Goal: Book appointment/travel/reservation

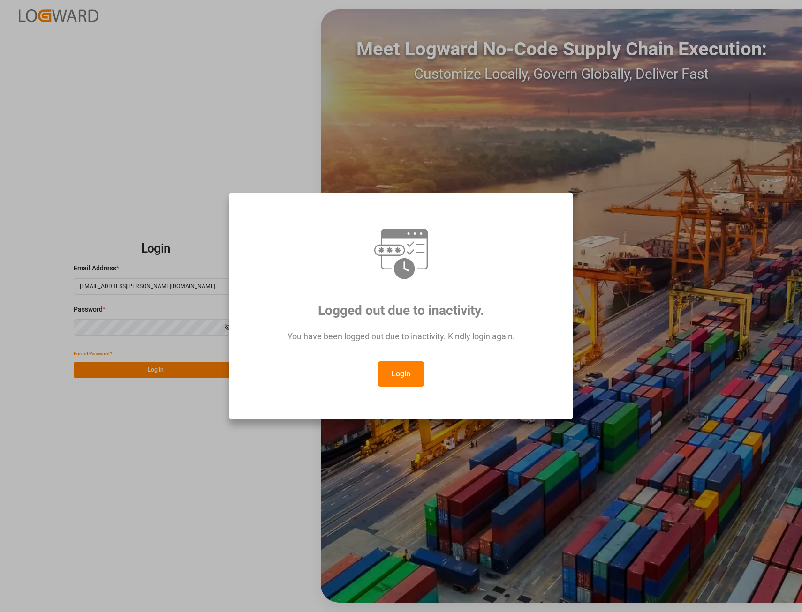
click at [401, 375] on button "Login" at bounding box center [400, 374] width 47 height 25
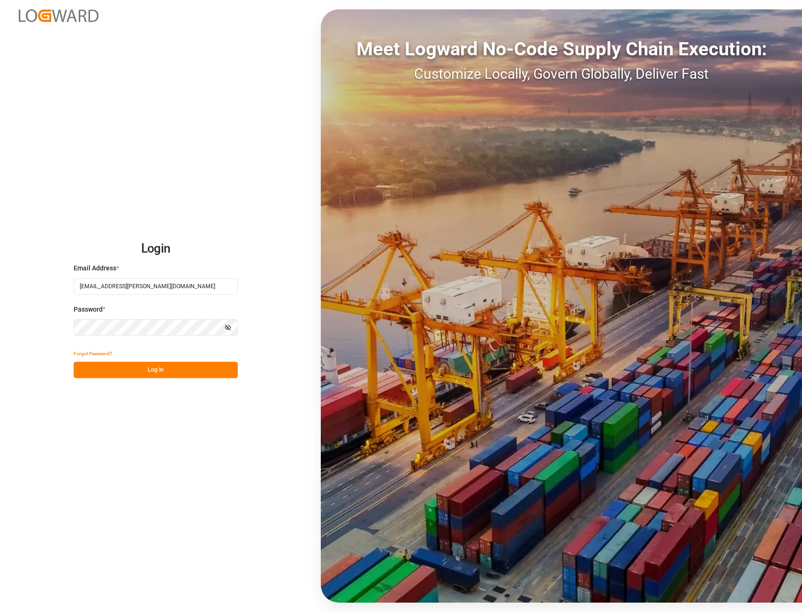
click at [151, 370] on button "Log In" at bounding box center [156, 370] width 164 height 16
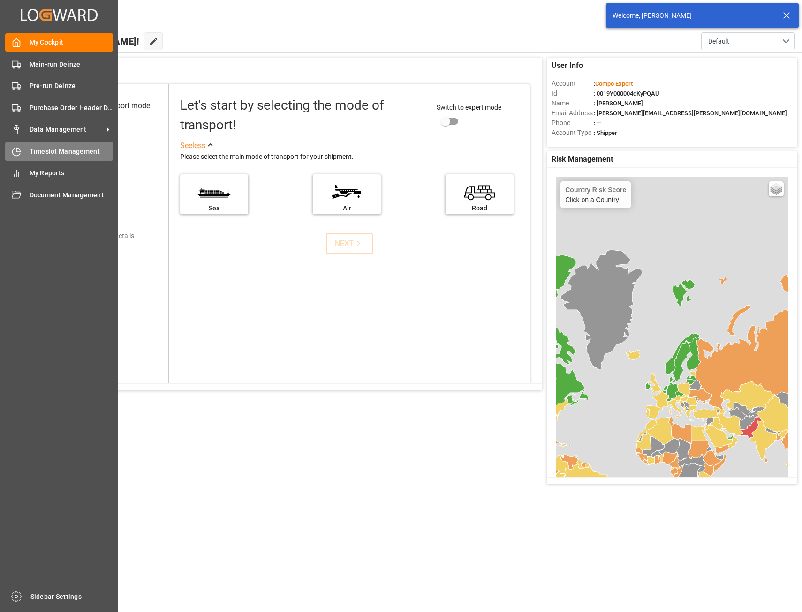
click at [44, 151] on span "Timeslot Management" at bounding box center [72, 152] width 84 height 10
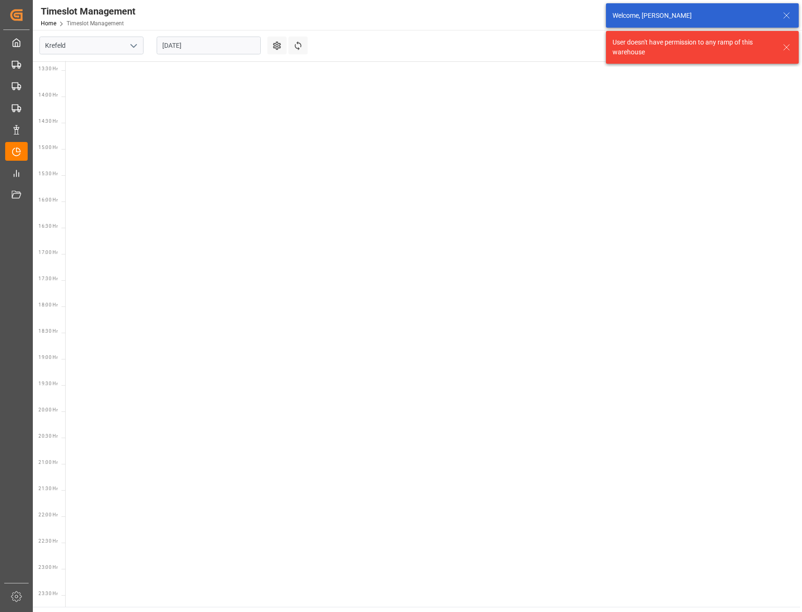
scroll to position [715, 0]
click at [130, 45] on icon "open menu" at bounding box center [133, 45] width 11 height 11
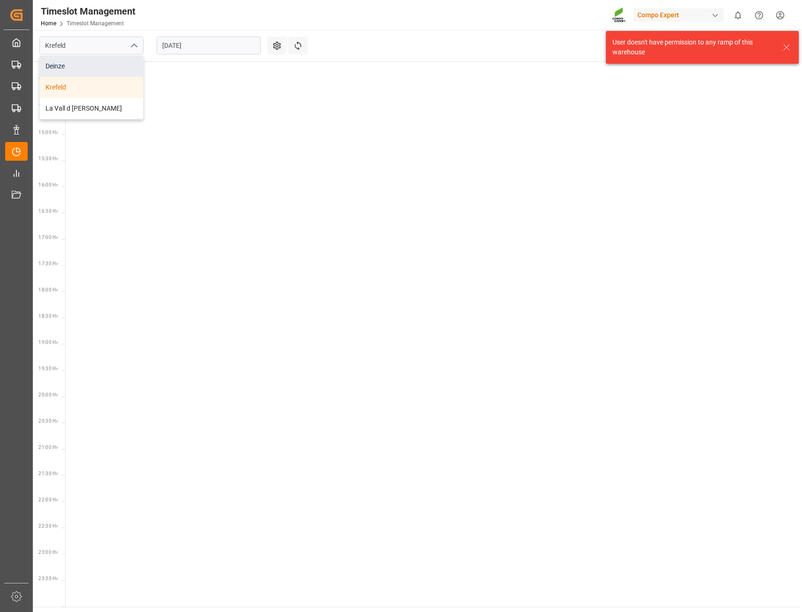
click at [69, 63] on div "Deinze" at bounding box center [91, 66] width 103 height 21
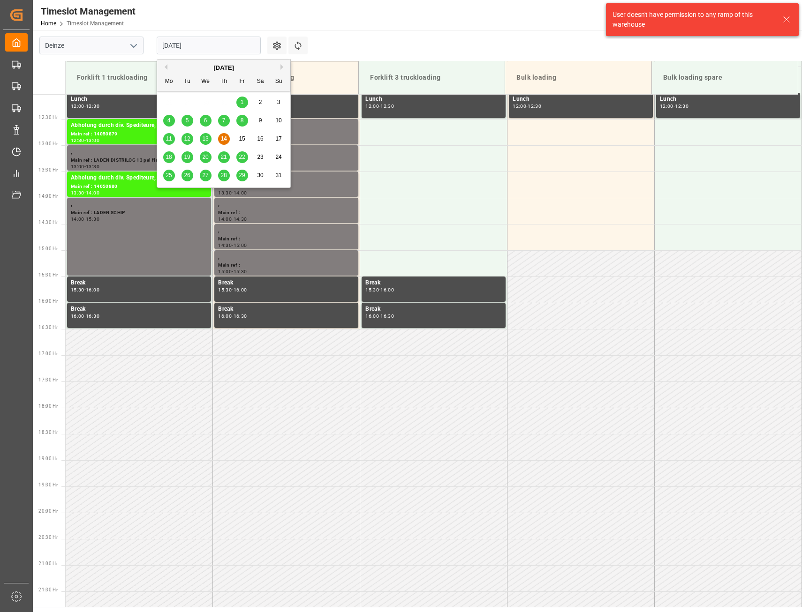
click at [202, 49] on input "[DATE]" at bounding box center [209, 46] width 104 height 18
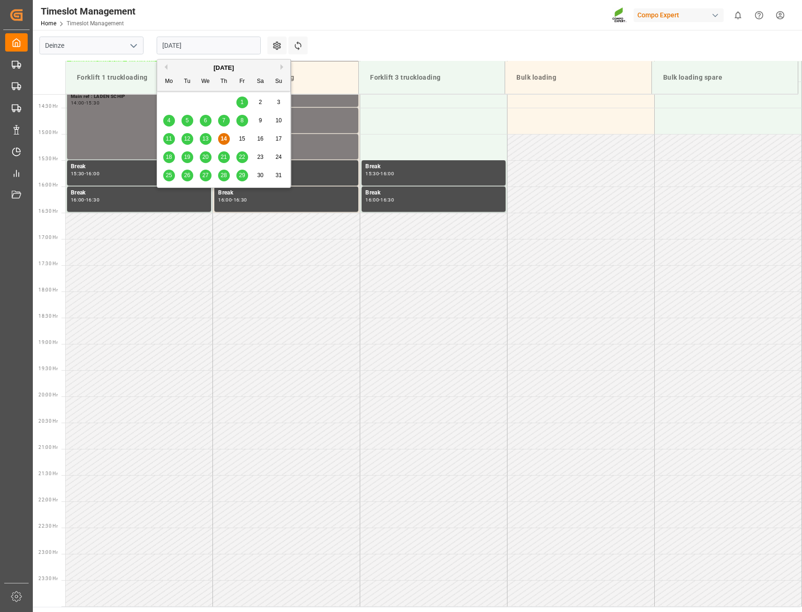
click at [170, 157] on span "18" at bounding box center [169, 157] width 6 height 7
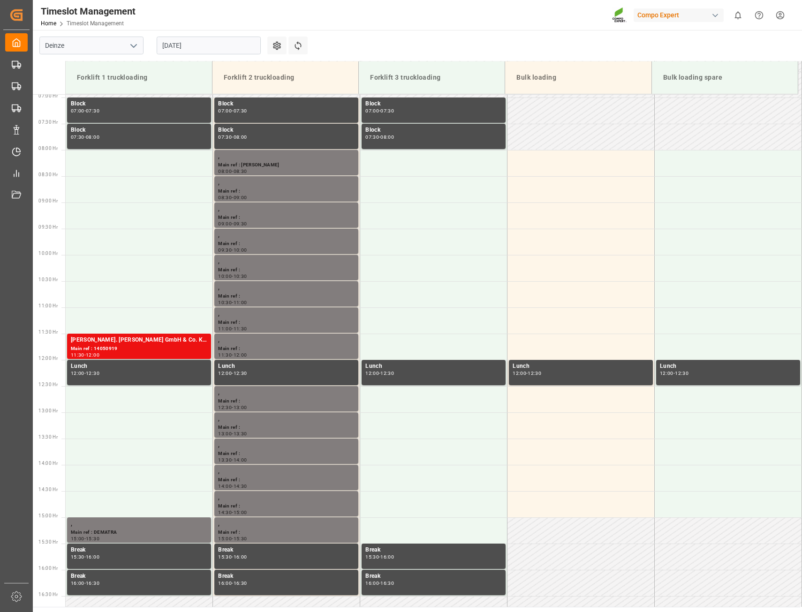
scroll to position [362, 0]
